Goal: Download file/media

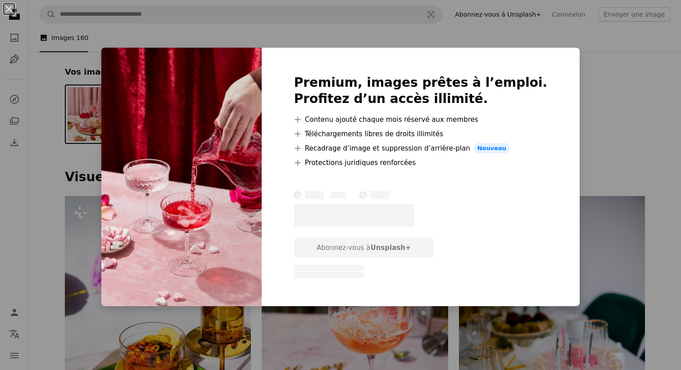
scroll to position [857, 0]
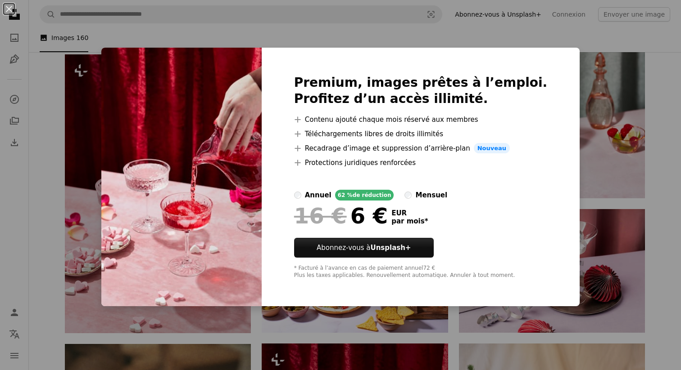
click at [539, 70] on div "Premium, images prêtes à l’emploi. Profitez d’un accès illimité. A plus sign Co…" at bounding box center [421, 177] width 318 height 259
click at [531, 79] on div "Premium, images prêtes à l’emploi. Profitez d’un accès illimité. A plus sign Co…" at bounding box center [421, 177] width 318 height 259
click at [544, 77] on div "Premium, images prêtes à l’emploi. Profitez d’un accès illimité. A plus sign Co…" at bounding box center [421, 177] width 318 height 259
click at [543, 54] on div "Premium, images prêtes à l’emploi. Profitez d’un accès illimité. A plus sign Co…" at bounding box center [421, 177] width 318 height 259
click at [553, 52] on div "Premium, images prêtes à l’emploi. Profitez d’un accès illimité. A plus sign Co…" at bounding box center [421, 177] width 318 height 259
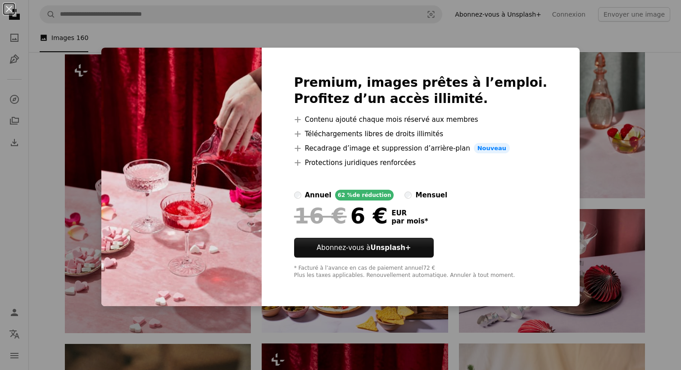
click at [311, 71] on div "Premium, images prêtes à l’emploi. Profitez d’un accès illimité. A plus sign Co…" at bounding box center [421, 177] width 318 height 259
click at [313, 49] on div "Premium, images prêtes à l’emploi. Profitez d’un accès illimité. A plus sign Co…" at bounding box center [421, 177] width 318 height 259
click at [133, 46] on div "An X shape Premium, images prêtes à l’emploi. Profitez d’un accès illimité. A p…" at bounding box center [340, 185] width 681 height 370
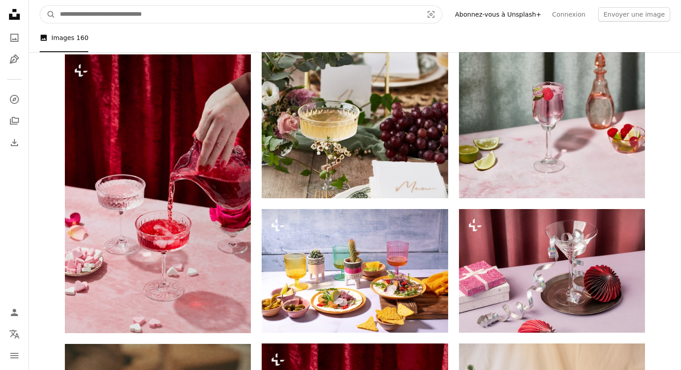
click at [221, 18] on input "Rechercher des visuels sur tout le site" at bounding box center [237, 14] width 365 height 17
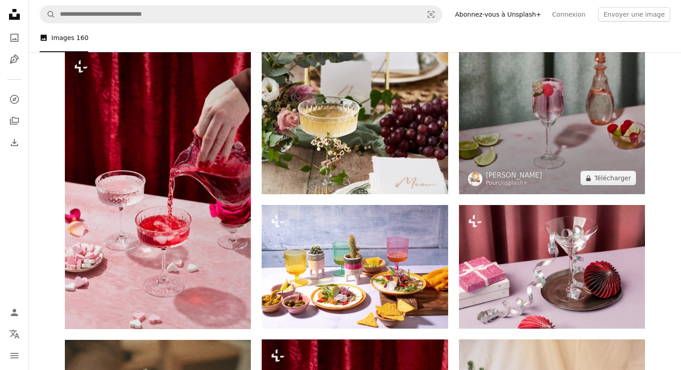
scroll to position [860, 0]
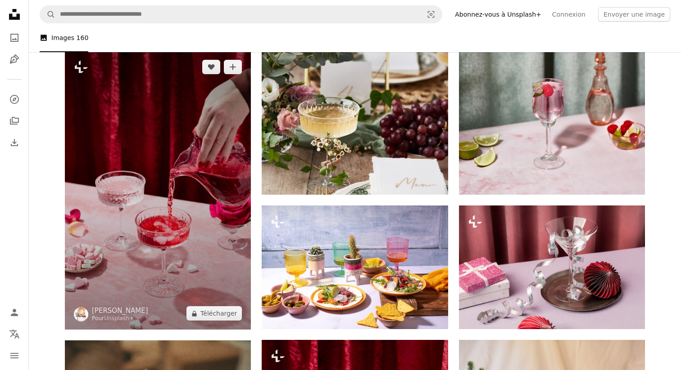
click at [202, 265] on img at bounding box center [158, 190] width 186 height 279
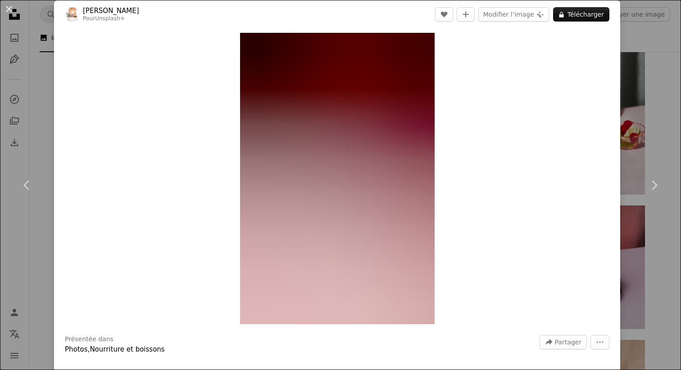
scroll to position [8, 0]
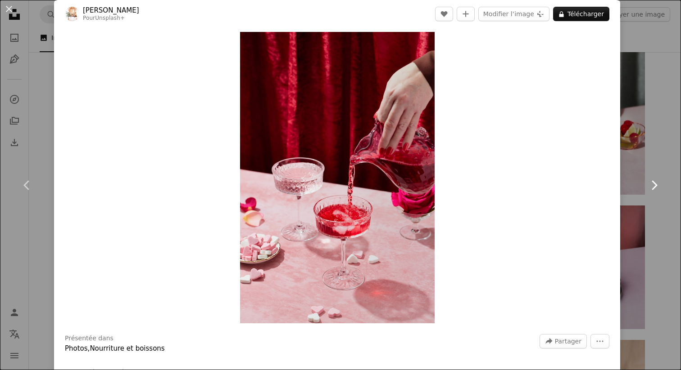
click at [667, 217] on link "Chevron right" at bounding box center [654, 185] width 54 height 86
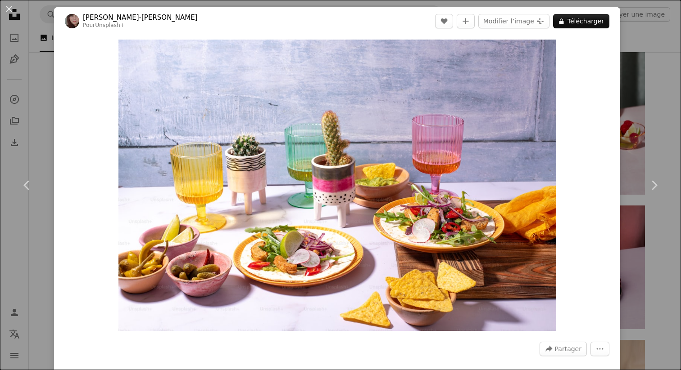
click at [645, 113] on div "An X shape Chevron left Chevron right [PERSON_NAME]-[PERSON_NAME] Pour Unsplash…" at bounding box center [340, 185] width 681 height 370
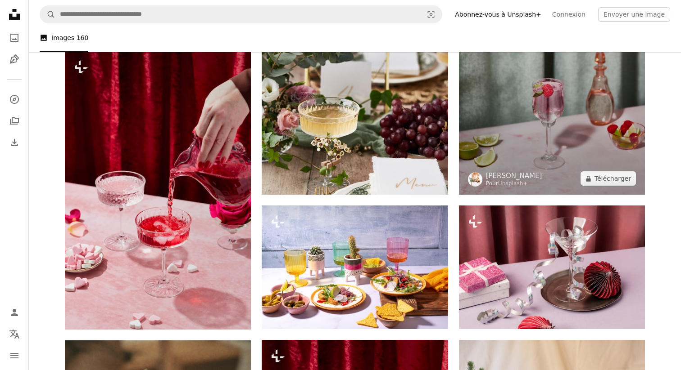
click at [559, 145] on img at bounding box center [552, 55] width 186 height 279
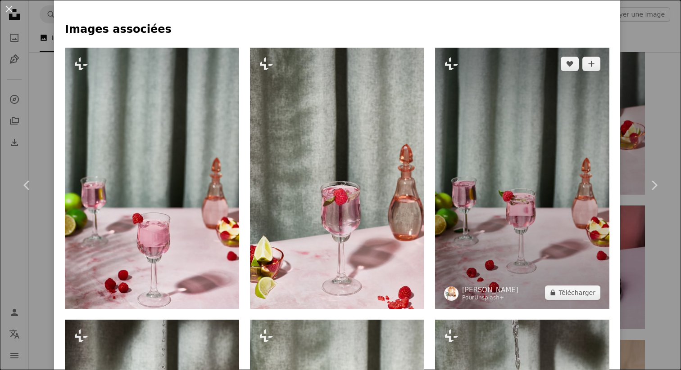
scroll to position [655, 0]
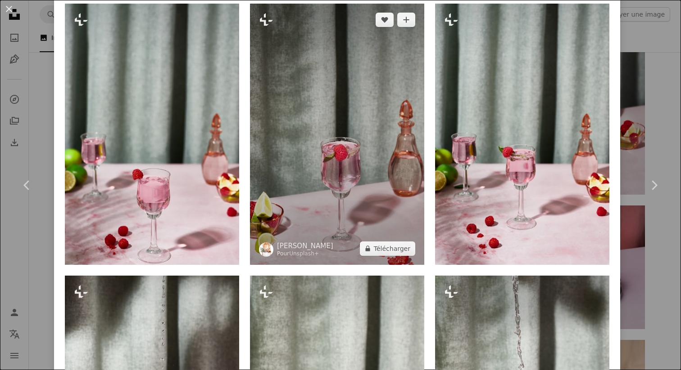
click at [361, 163] on img at bounding box center [337, 135] width 174 height 262
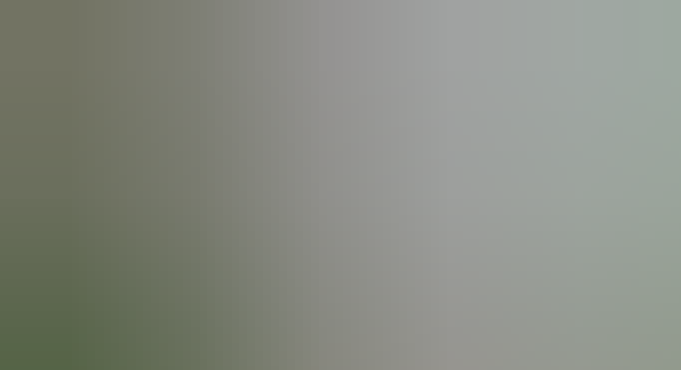
scroll to position [326, 0]
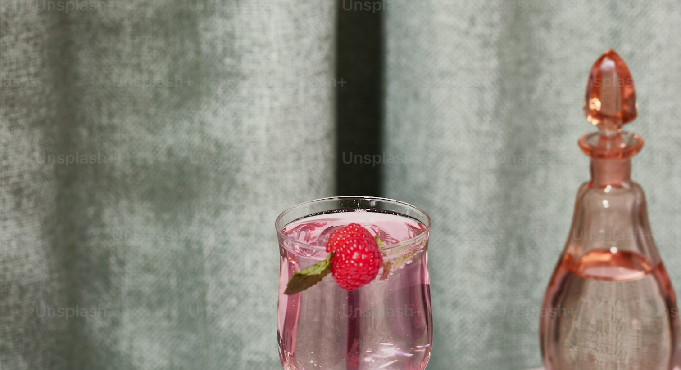
click at [361, 163] on img "Zoom arrière sur cette image" at bounding box center [340, 185] width 681 height 1022
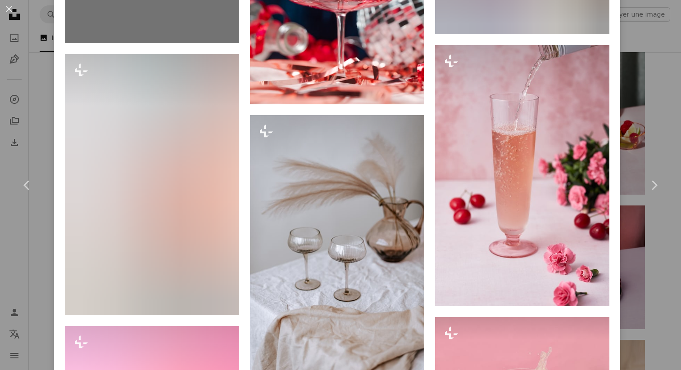
scroll to position [9034, 0]
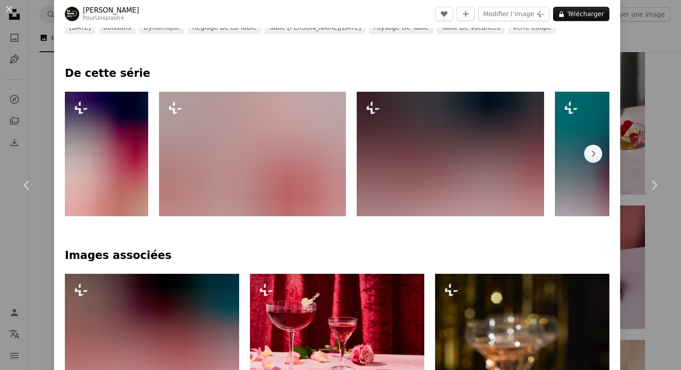
scroll to position [406, 0]
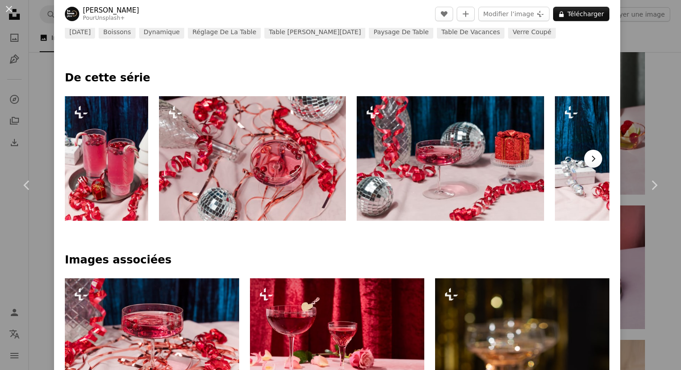
click at [602, 156] on button "Chevron right" at bounding box center [593, 159] width 18 height 18
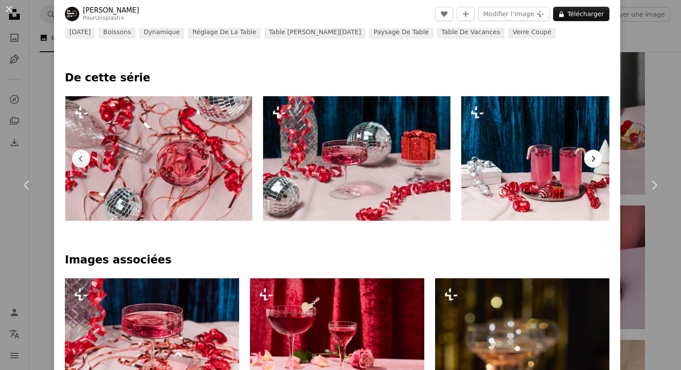
click at [597, 156] on icon "Chevron right" at bounding box center [592, 158] width 9 height 9
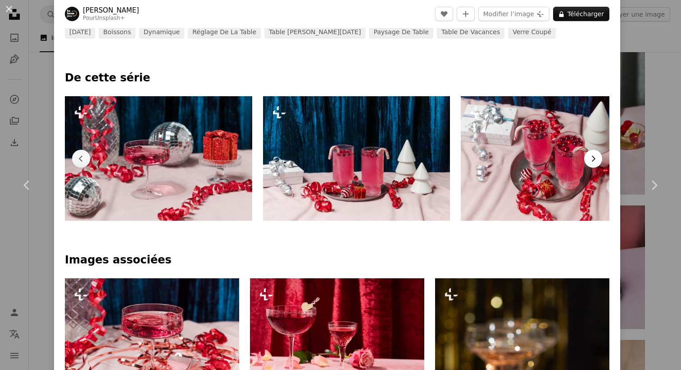
click at [597, 156] on icon "Chevron right" at bounding box center [592, 158] width 9 height 9
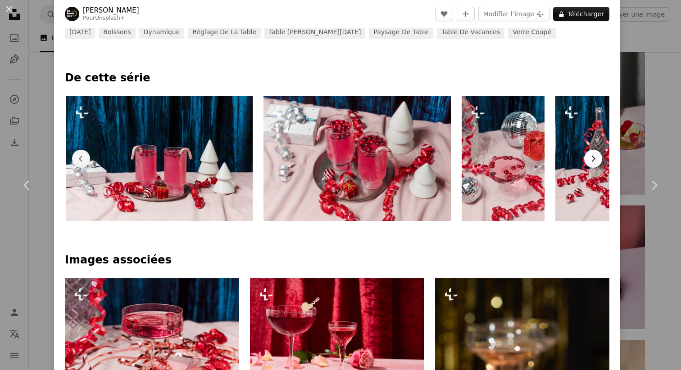
click at [597, 156] on icon "Chevron right" at bounding box center [592, 158] width 9 height 9
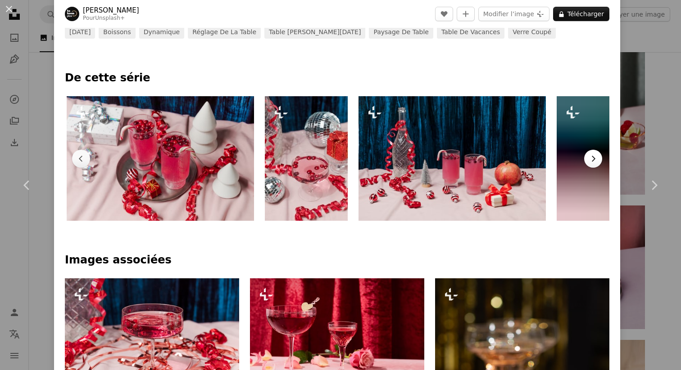
scroll to position [0, 687]
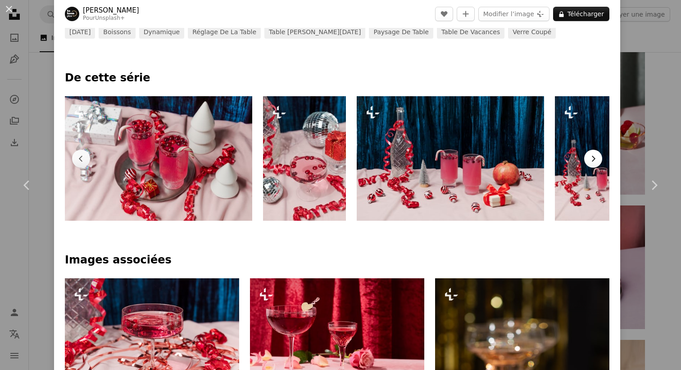
click at [597, 156] on icon "Chevron right" at bounding box center [592, 158] width 9 height 9
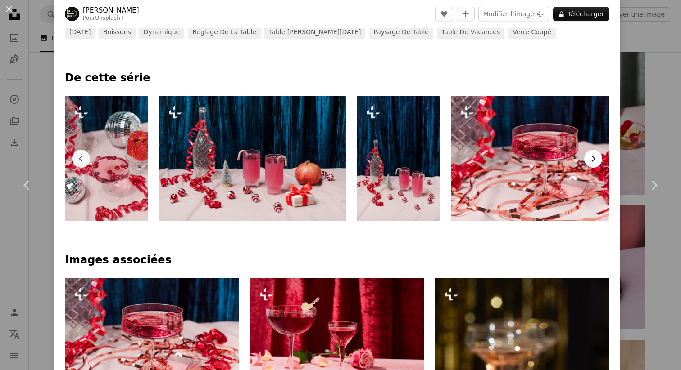
click at [597, 156] on icon "Chevron right" at bounding box center [592, 158] width 9 height 9
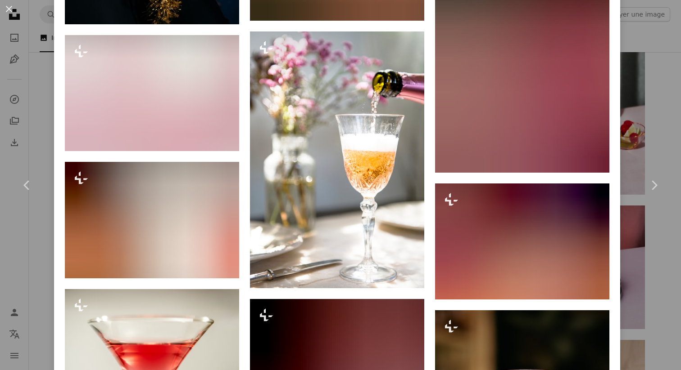
scroll to position [3009, 0]
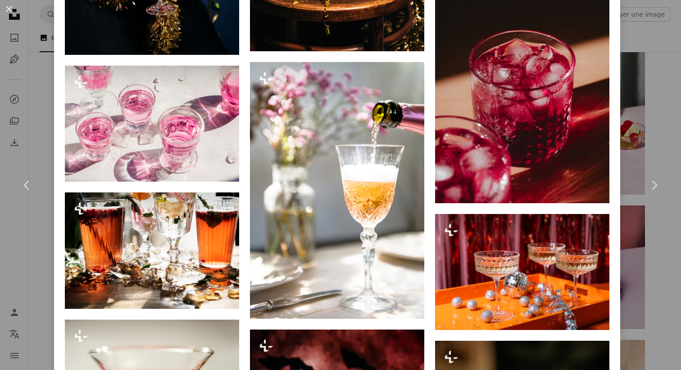
click at [656, 103] on div "An X shape Chevron left Chevron right [PERSON_NAME] Pour Unsplash+ A heart A pl…" at bounding box center [340, 185] width 681 height 370
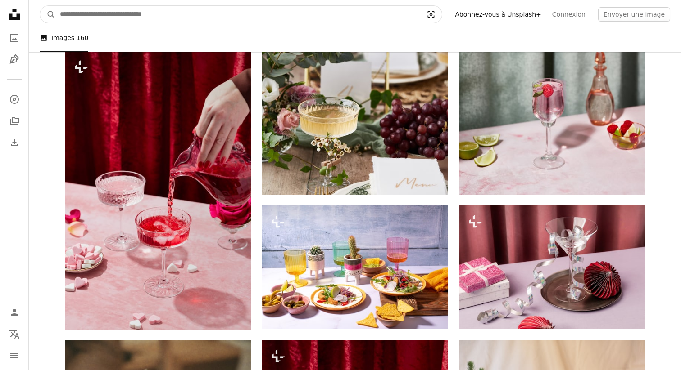
click at [434, 17] on icon "Recherche de visuels" at bounding box center [431, 14] width 7 height 7
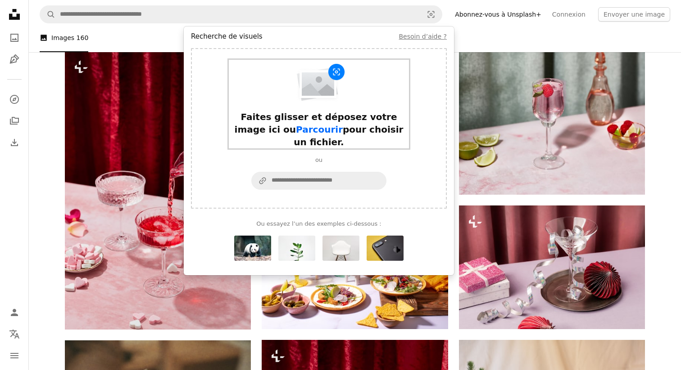
click at [349, 128] on div "Faites glisser et déposez votre image ici ou Parcourir pour choisir un fichier." at bounding box center [319, 130] width 180 height 38
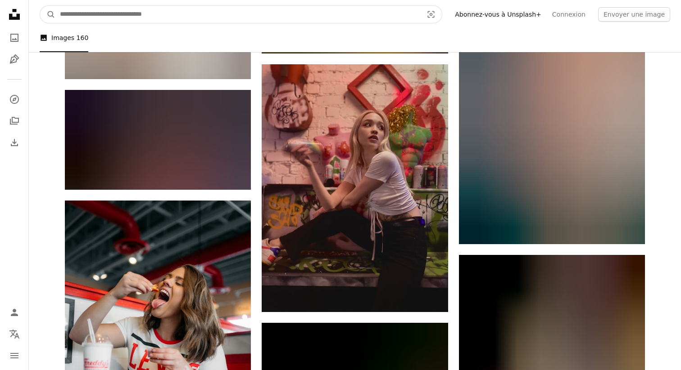
scroll to position [5093, 0]
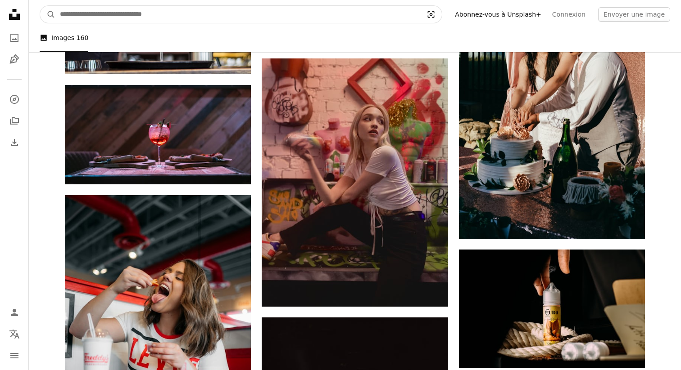
click at [442, 18] on icon "Visual search" at bounding box center [431, 14] width 22 height 9
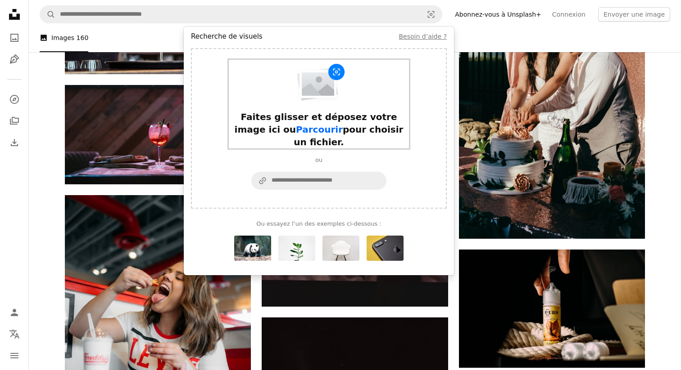
click at [321, 123] on div "Faites glisser et déposez votre image ici ou Parcourir pour choisir un fichier." at bounding box center [319, 130] width 180 height 38
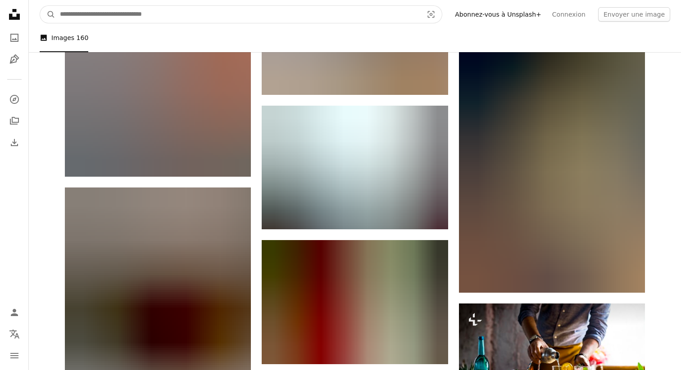
scroll to position [1530, 0]
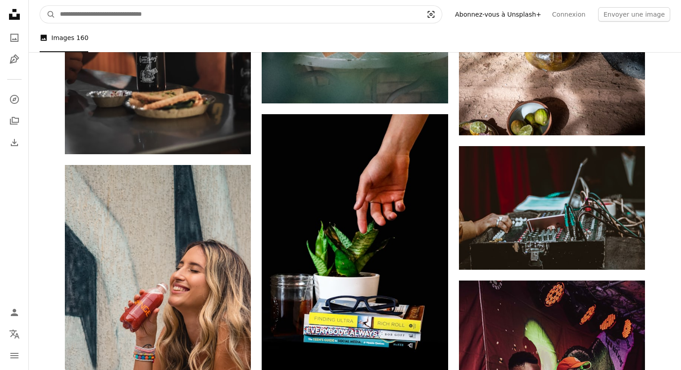
click at [442, 17] on icon "Visual search" at bounding box center [431, 14] width 22 height 9
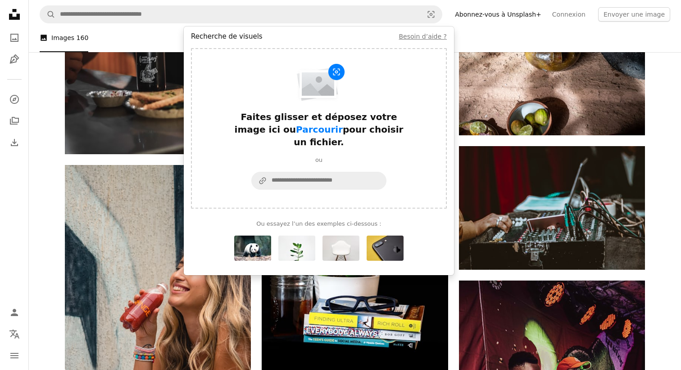
click at [298, 149] on div "Formulaire de recherche de visuels" at bounding box center [318, 152] width 135 height 7
click at [299, 127] on div "Faites glisser et déposez votre image ici ou Parcourir pour choisir un fichier." at bounding box center [319, 130] width 180 height 38
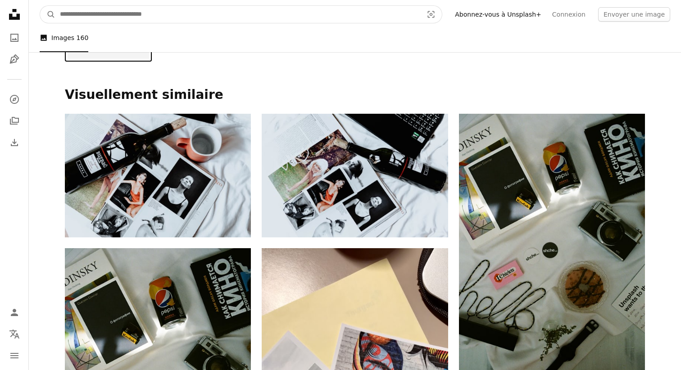
scroll to position [67, 0]
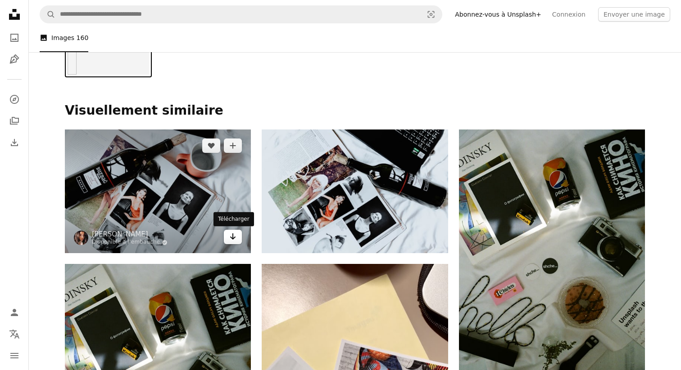
click at [232, 239] on icon "Télécharger" at bounding box center [233, 237] width 6 height 6
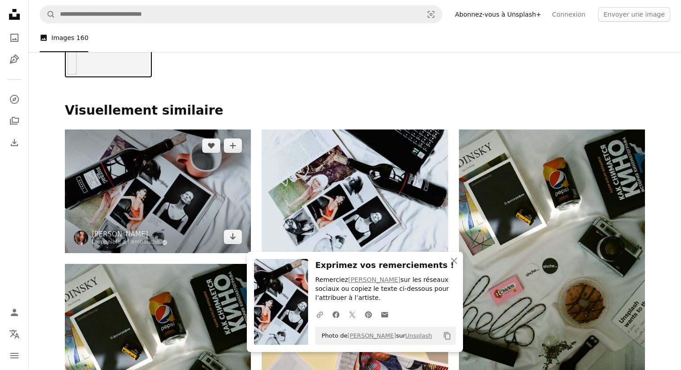
click at [190, 199] on img at bounding box center [158, 192] width 186 height 124
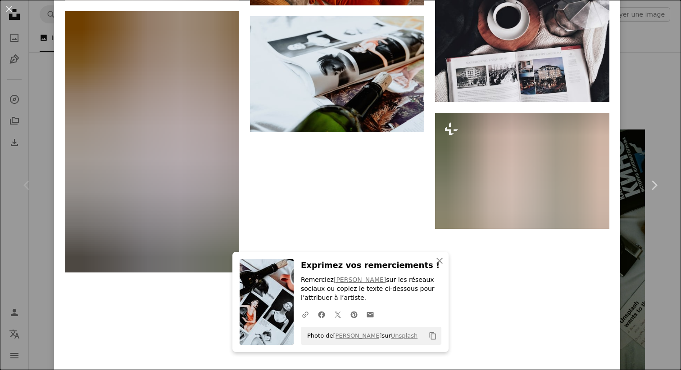
scroll to position [2759, 0]
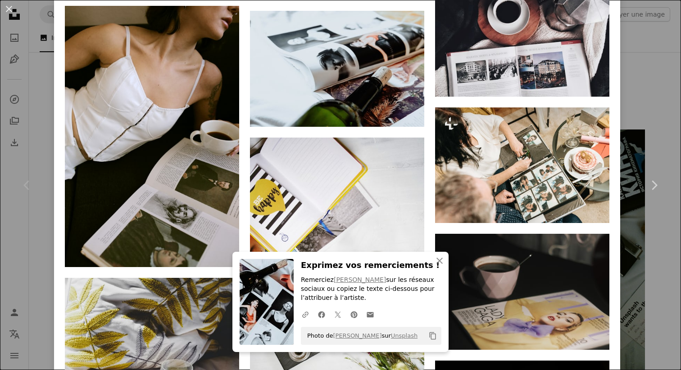
click at [40, 95] on div "An X shape Chevron left Chevron right An X shape Fermer Exprimez vos remercieme…" at bounding box center [340, 185] width 681 height 370
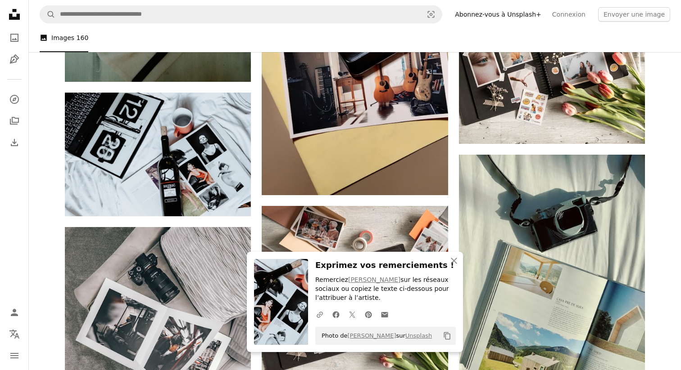
scroll to position [539, 0]
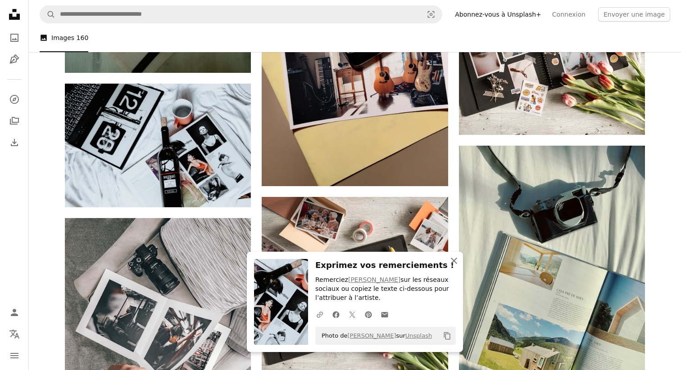
click at [454, 262] on icon "An X shape" at bounding box center [453, 261] width 11 height 11
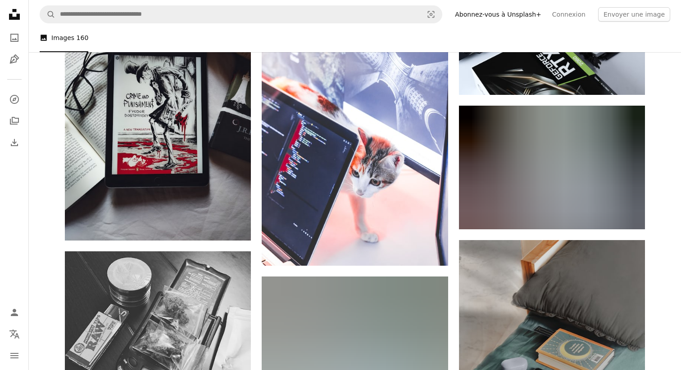
scroll to position [2111, 0]
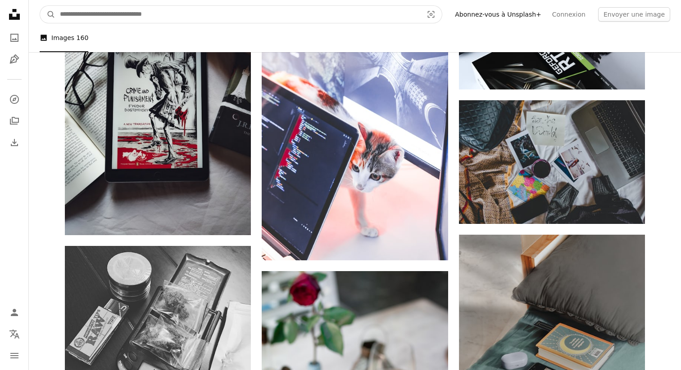
click at [245, 16] on input "Rechercher des visuels sur tout le site" at bounding box center [237, 14] width 365 height 17
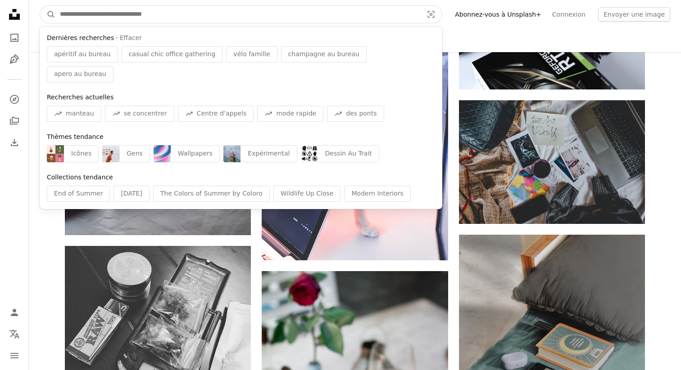
click at [247, 16] on input "Rechercher des visuels sur tout le site" at bounding box center [237, 14] width 365 height 17
click at [244, 18] on input "Rechercher des visuels sur tout le site" at bounding box center [237, 14] width 365 height 17
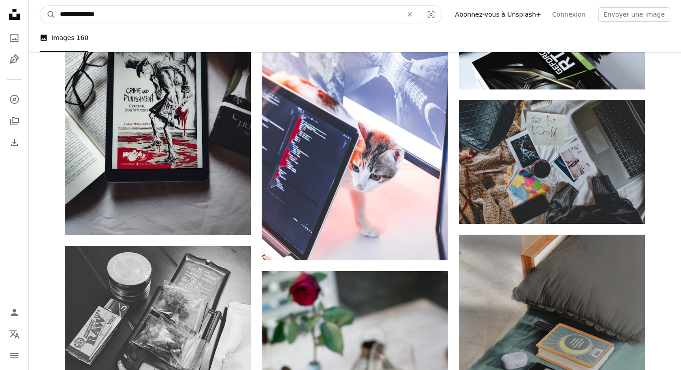
type input "**********"
click at [40, 6] on button "A magnifying glass" at bounding box center [47, 14] width 15 height 17
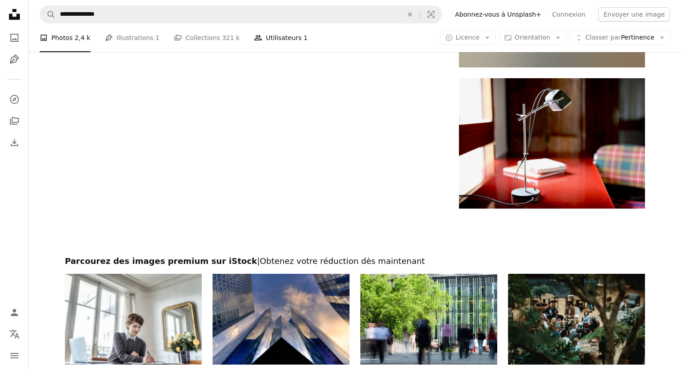
scroll to position [1897, 0]
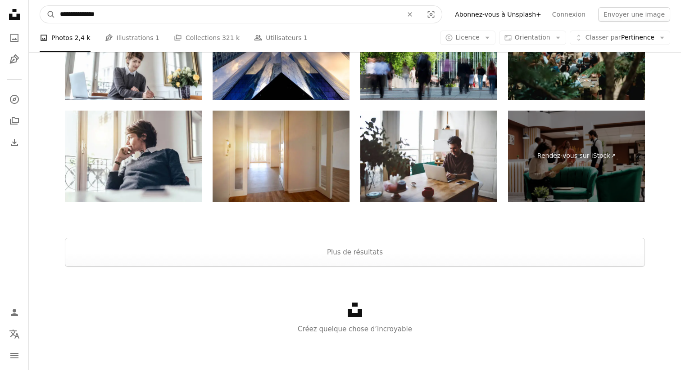
click at [173, 13] on input "**********" at bounding box center [227, 14] width 344 height 17
type input "**********"
click button "A magnifying glass" at bounding box center [47, 14] width 15 height 17
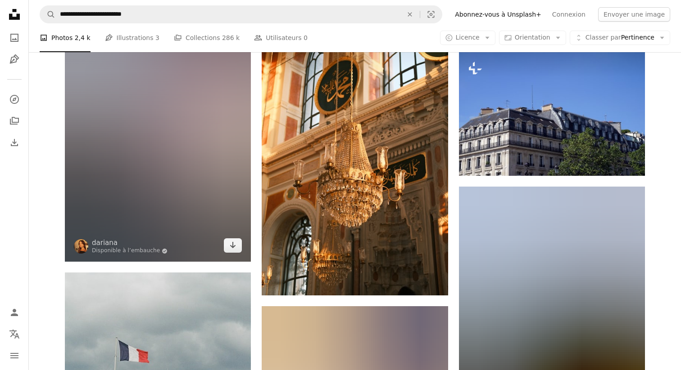
scroll to position [644, 0]
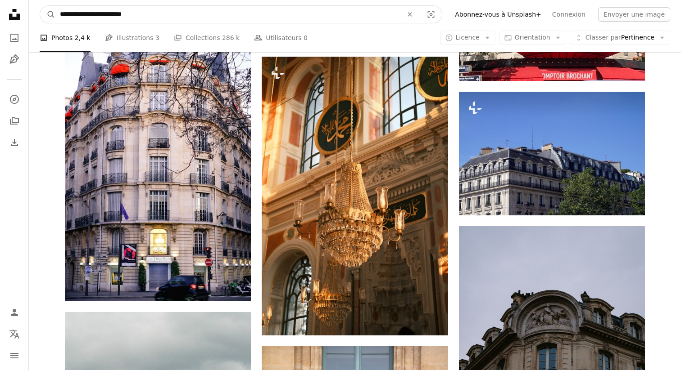
click at [232, 19] on input "**********" at bounding box center [227, 14] width 344 height 17
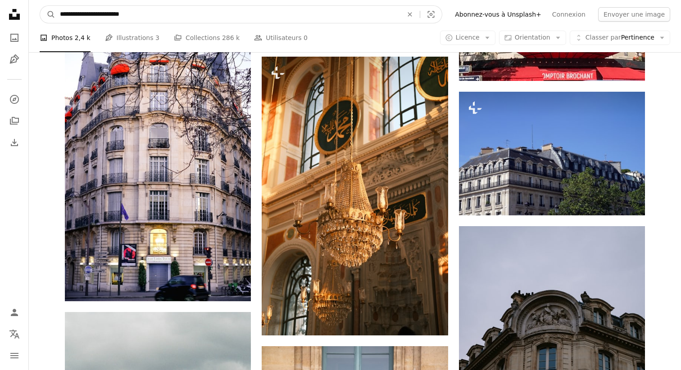
type input "**********"
click button "A magnifying glass" at bounding box center [47, 14] width 15 height 17
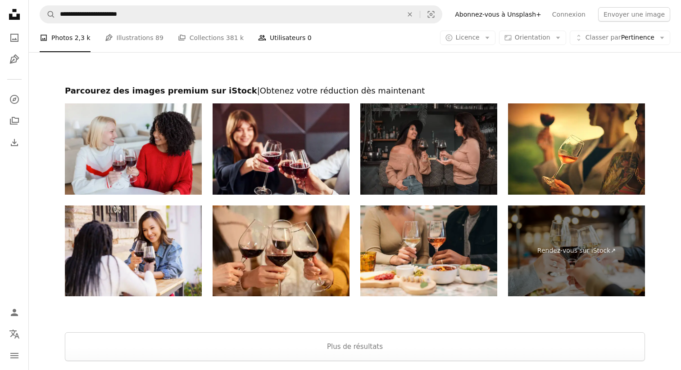
scroll to position [1761, 0]
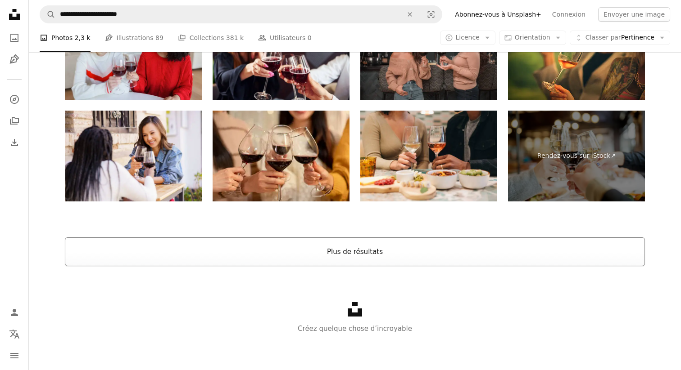
click at [261, 248] on button "Plus de résultats" at bounding box center [355, 252] width 580 height 29
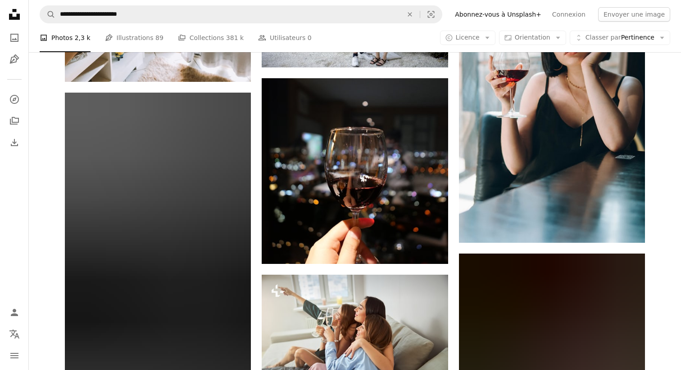
scroll to position [2146, 0]
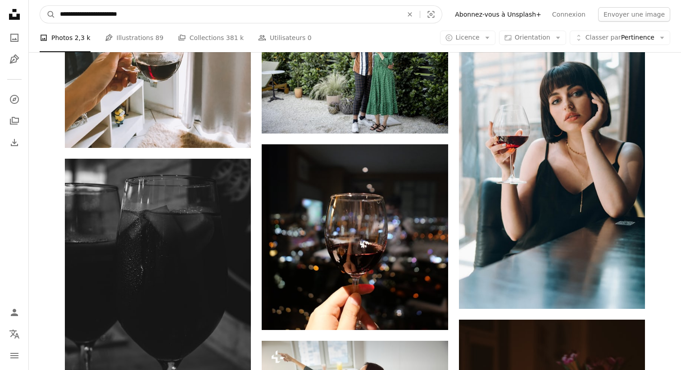
click at [360, 17] on input "**********" at bounding box center [227, 14] width 344 height 17
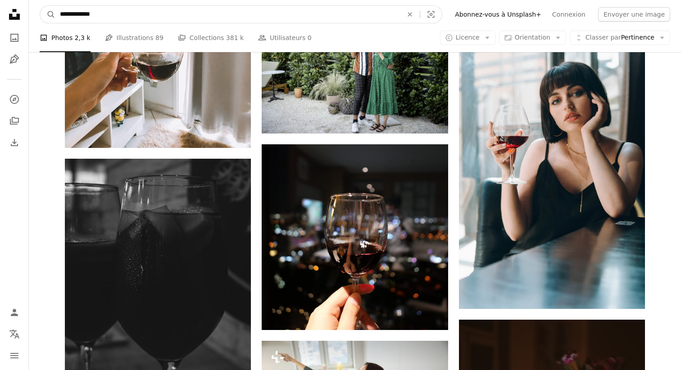
type input "**********"
click button "A magnifying glass" at bounding box center [47, 14] width 15 height 17
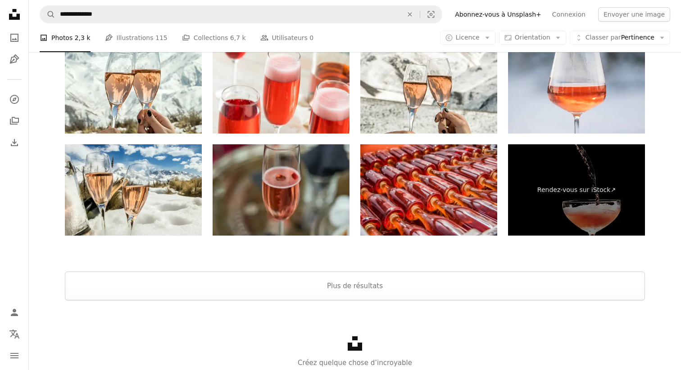
scroll to position [1953, 0]
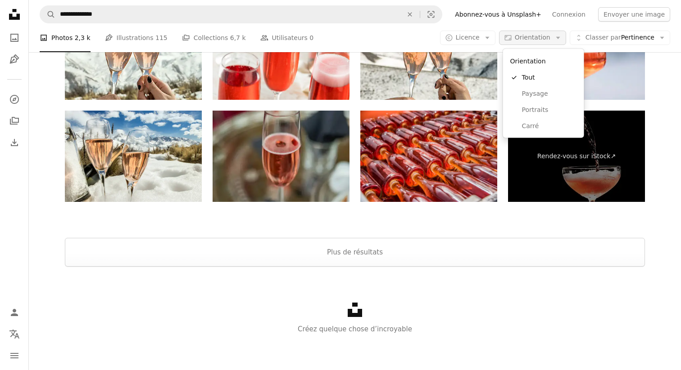
click at [532, 40] on span "Orientation" at bounding box center [532, 37] width 36 height 7
click at [526, 106] on span "Portraits" at bounding box center [549, 109] width 55 height 9
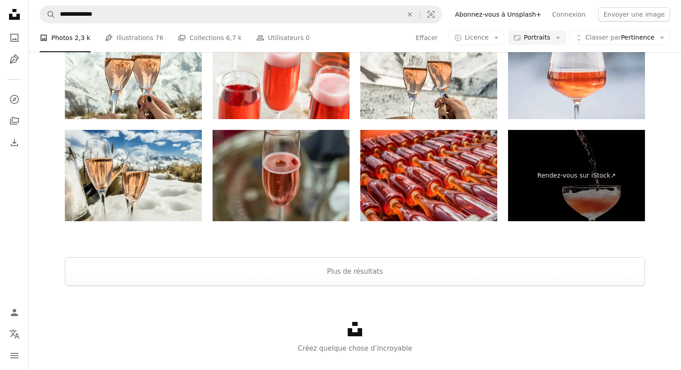
scroll to position [2490, 0]
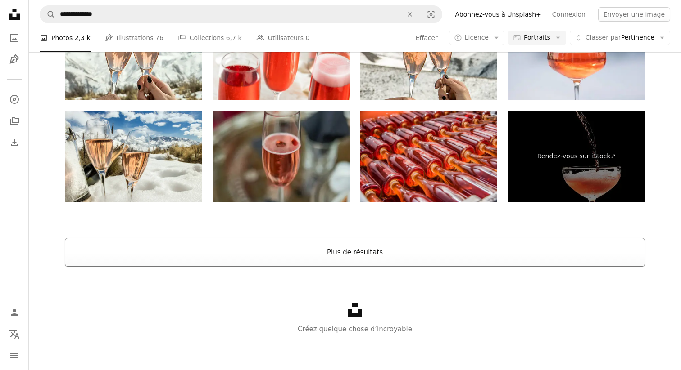
click at [379, 252] on button "Plus de résultats" at bounding box center [355, 252] width 580 height 29
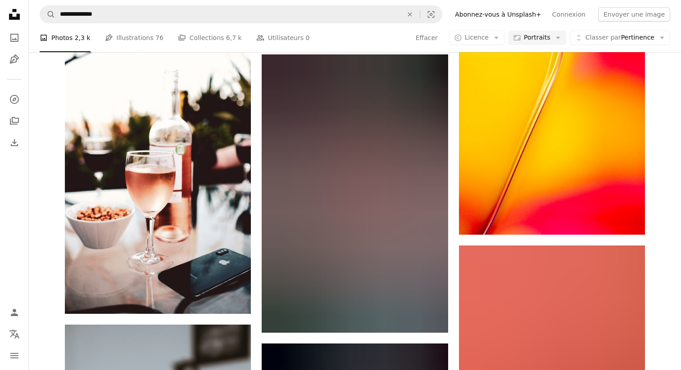
scroll to position [8142, 0]
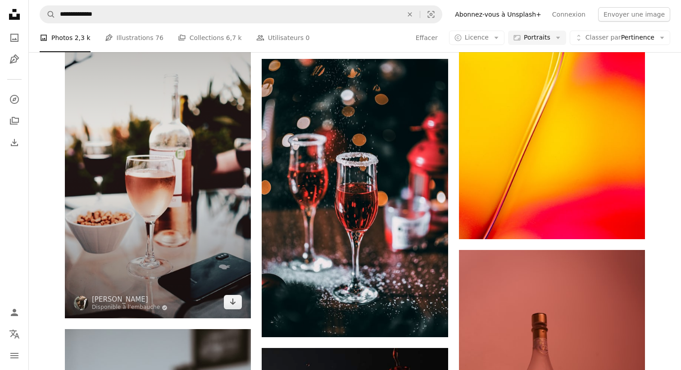
click at [208, 222] on img at bounding box center [158, 153] width 186 height 331
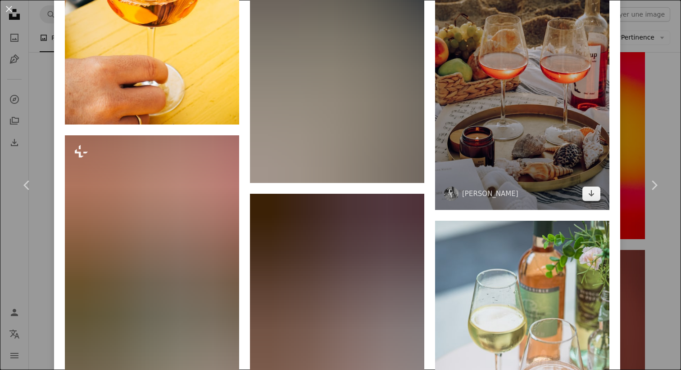
scroll to position [3293, 0]
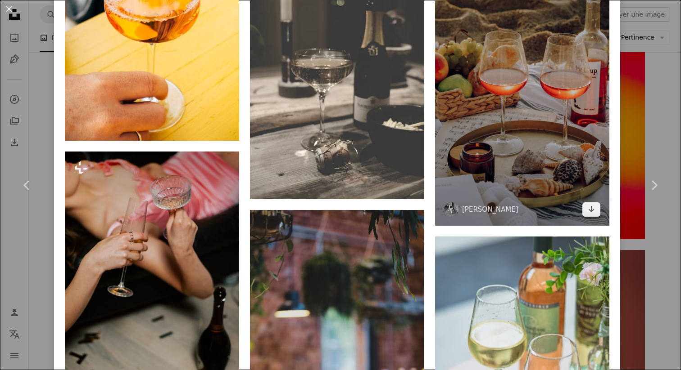
click at [523, 165] on img at bounding box center [522, 96] width 174 height 262
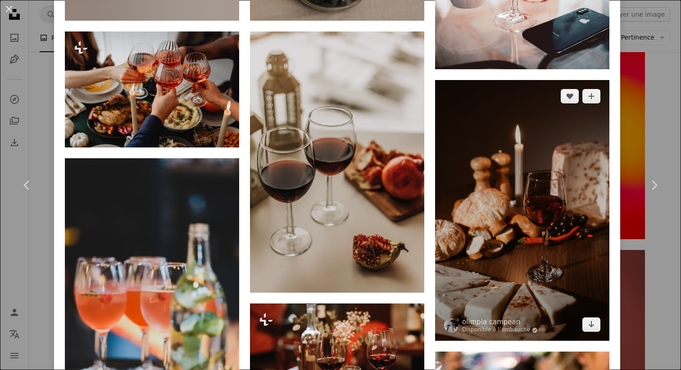
scroll to position [1086, 0]
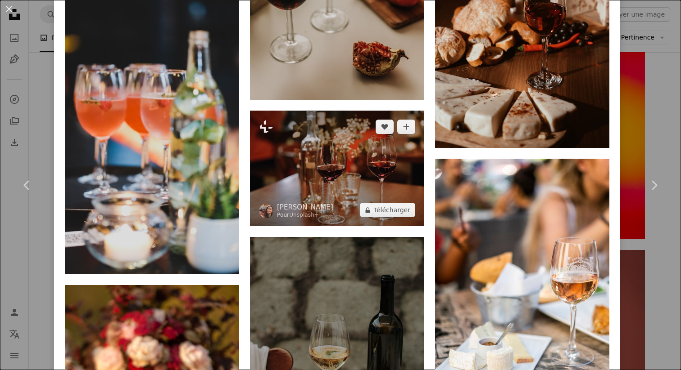
click at [325, 176] on img at bounding box center [337, 169] width 174 height 116
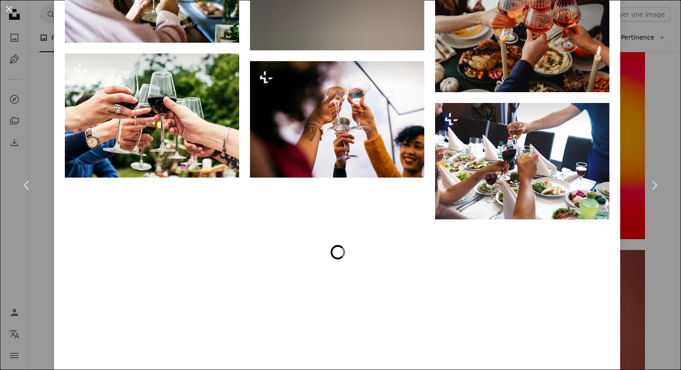
scroll to position [5980, 0]
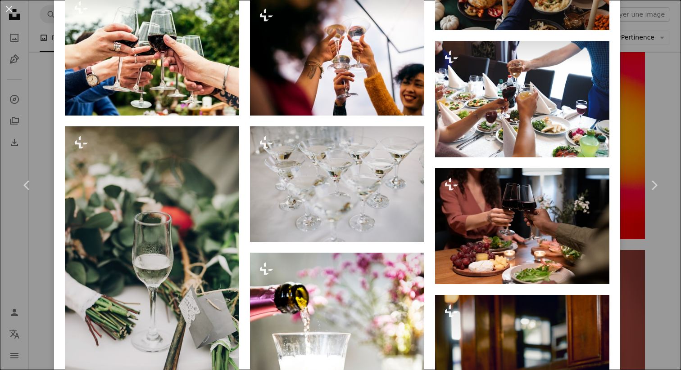
click at [651, 96] on div "An X shape Chevron left Chevron right [PERSON_NAME] Pour Unsplash+ A heart A pl…" at bounding box center [340, 185] width 681 height 370
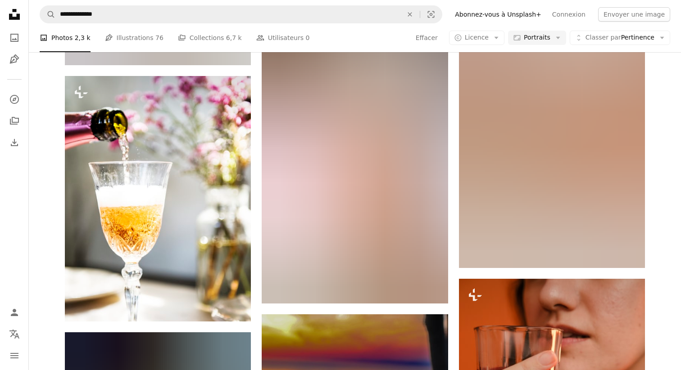
scroll to position [13633, 0]
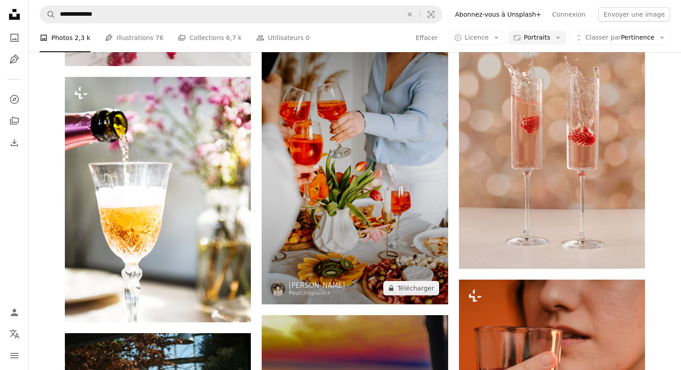
click at [402, 226] on img at bounding box center [355, 165] width 186 height 279
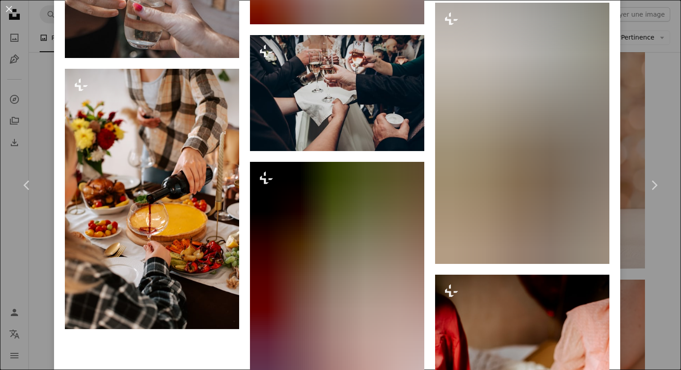
scroll to position [5811, 0]
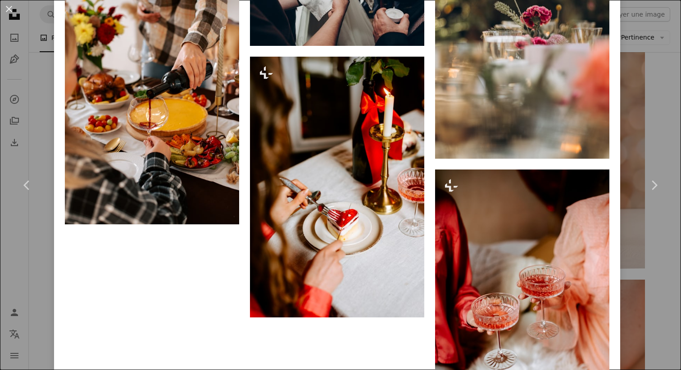
click at [666, 83] on div "An X shape Chevron left Chevron right [PERSON_NAME] Pour Unsplash+ A heart A pl…" at bounding box center [340, 185] width 681 height 370
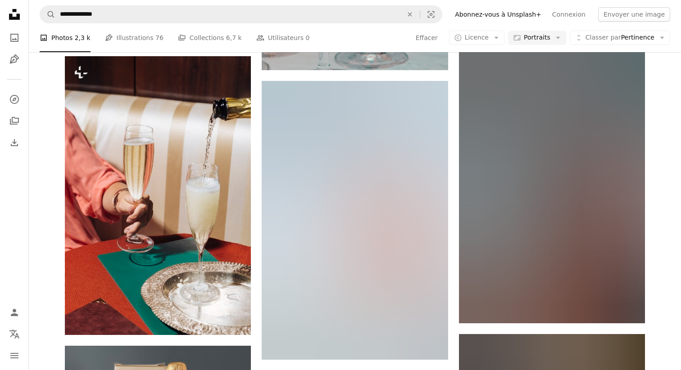
scroll to position [15045, 0]
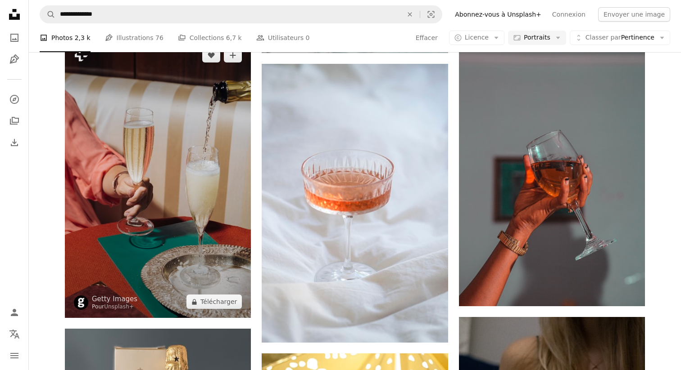
click at [212, 227] on img at bounding box center [158, 178] width 186 height 279
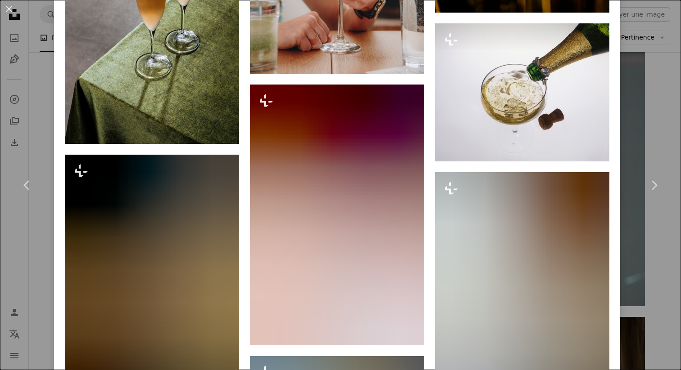
scroll to position [4538, 0]
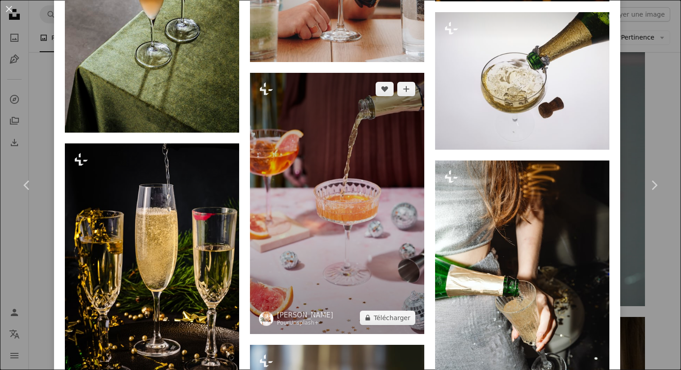
click at [386, 201] on img at bounding box center [337, 204] width 174 height 262
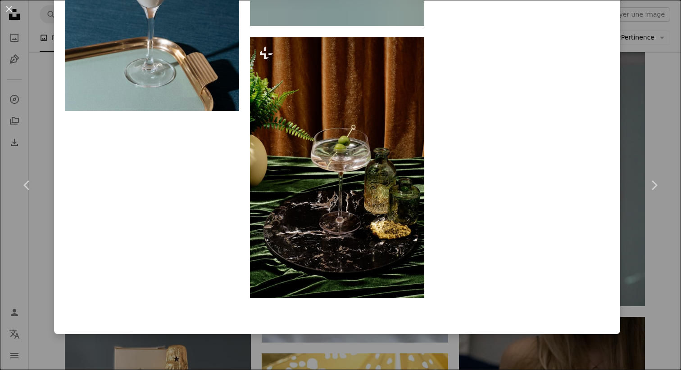
scroll to position [19974, 0]
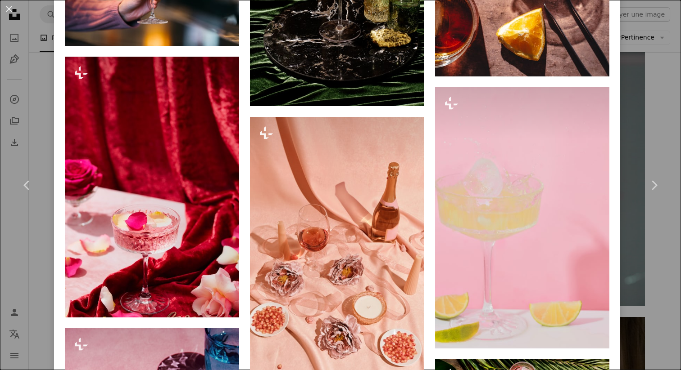
click at [653, 118] on div "An X shape Chevron left Chevron right [PERSON_NAME] Pour Unsplash+ A heart A pl…" at bounding box center [340, 185] width 681 height 370
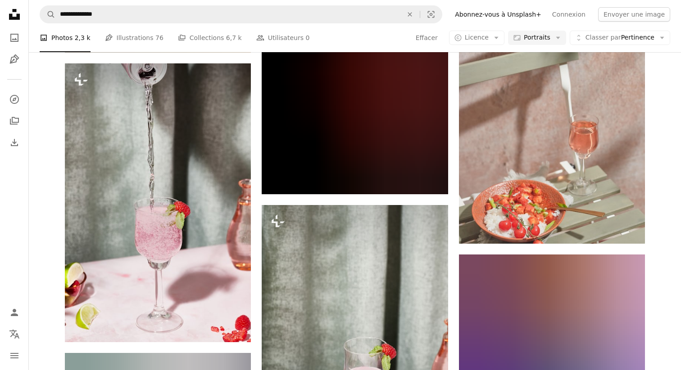
scroll to position [19598, 0]
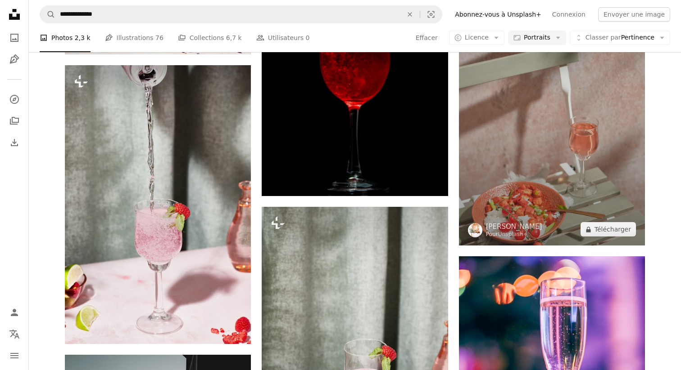
click at [520, 174] on img at bounding box center [552, 106] width 186 height 279
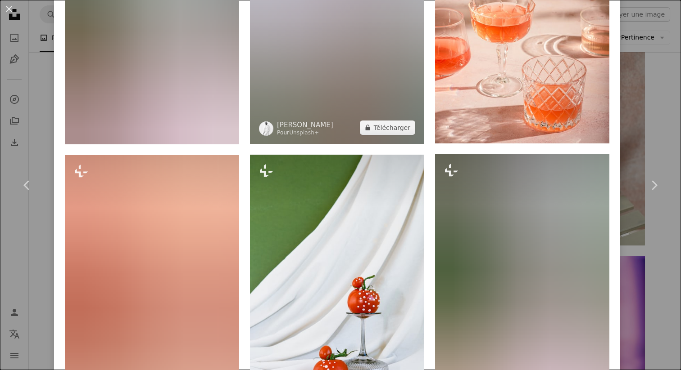
scroll to position [1081, 0]
